Goal: Check status

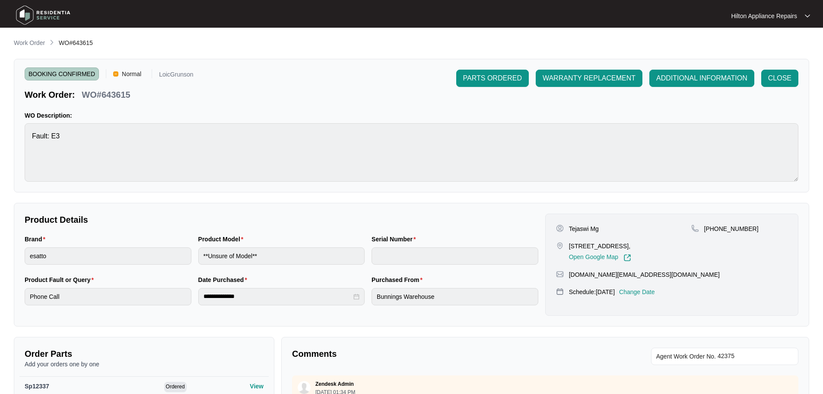
scroll to position [210, 0]
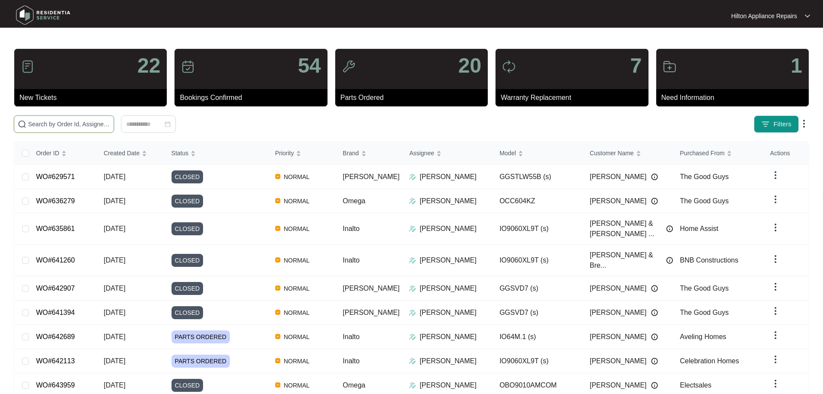
click at [110, 124] on input "text" at bounding box center [69, 124] width 82 height 10
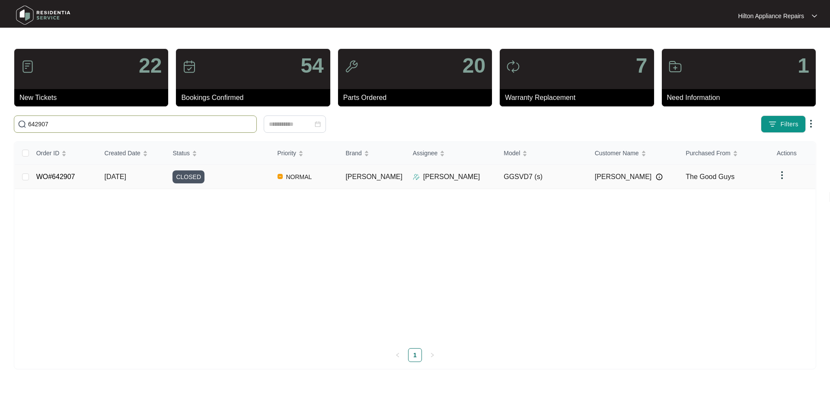
type input "642907"
click at [384, 176] on td "[PERSON_NAME]" at bounding box center [371, 177] width 67 height 24
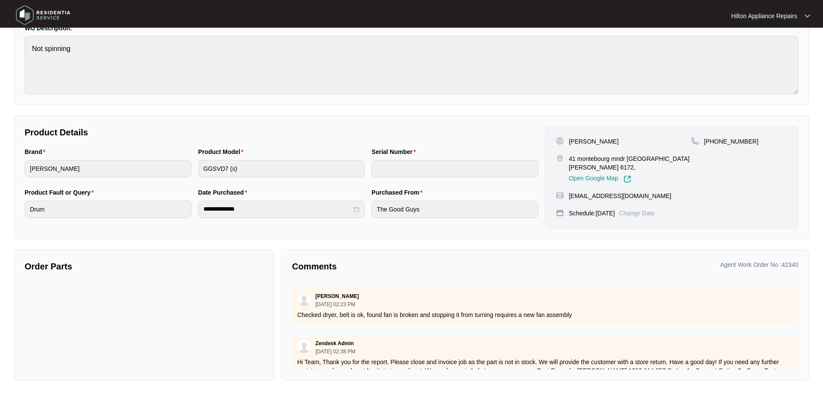
scroll to position [180, 0]
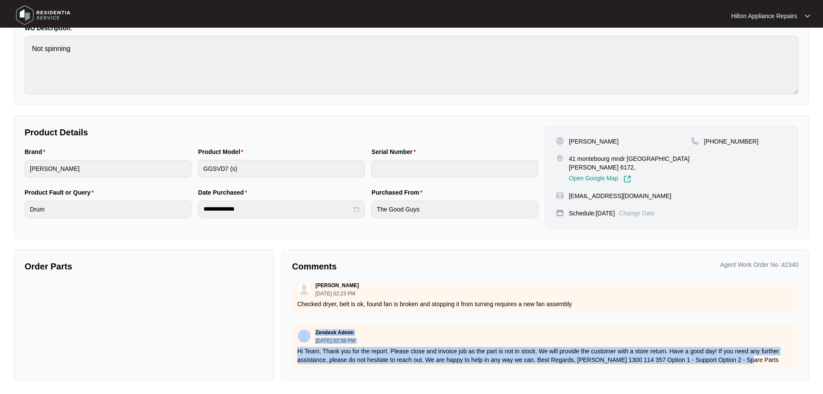
drag, startPoint x: 748, startPoint y: 353, endPoint x: 302, endPoint y: 331, distance: 446.6
click at [302, 331] on div "Zendesk Admin [DATE] 02:38 PM Hi Team, Thank you for the report. Please close a…" at bounding box center [545, 346] width 507 height 45
copy div "Zendesk Admin [DATE] 02:38 PM Hi Team, Thank you for the report. Please close a…"
